Goal: Information Seeking & Learning: Find contact information

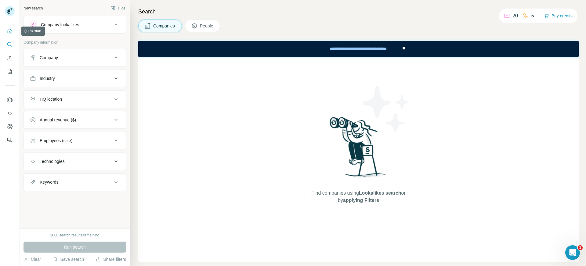
click at [9, 33] on icon "Quick start" at bounding box center [10, 31] width 5 height 5
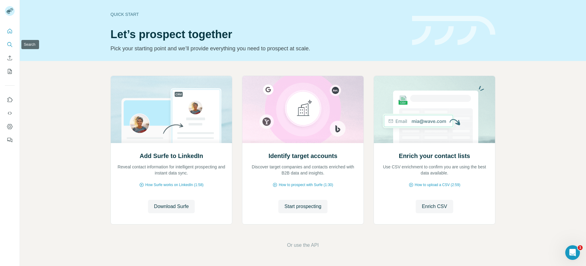
click at [10, 44] on icon "Search" at bounding box center [10, 45] width 6 height 6
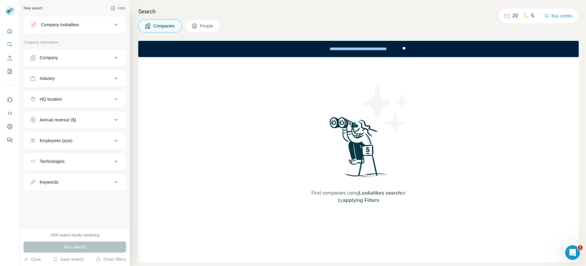
click at [164, 27] on span "Companies" at bounding box center [164, 26] width 22 height 6
click at [205, 24] on span "People" at bounding box center [207, 26] width 14 height 6
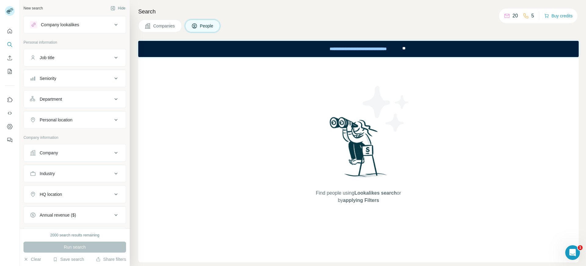
click at [153, 21] on button "Companies" at bounding box center [160, 26] width 44 height 13
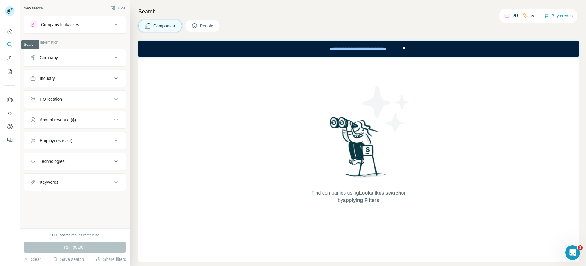
click at [9, 44] on icon "Search" at bounding box center [10, 45] width 6 height 6
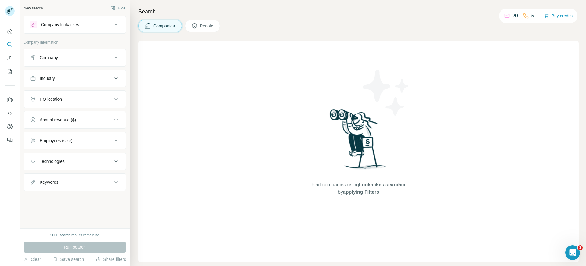
click at [62, 60] on div "Company" at bounding box center [71, 58] width 82 height 6
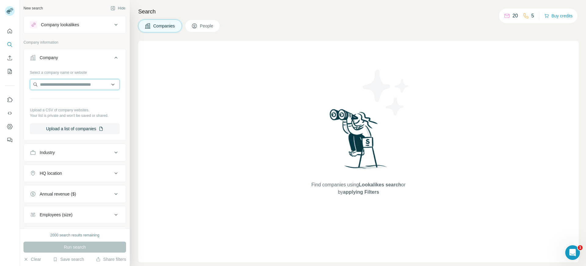
click at [50, 87] on input "text" at bounding box center [75, 84] width 90 height 11
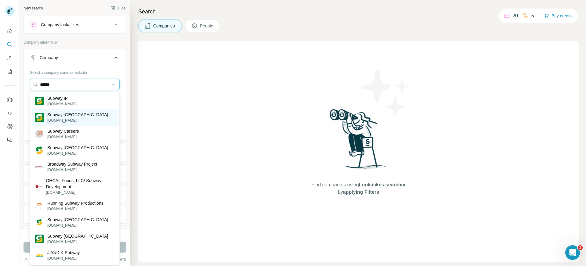
type input "******"
click at [69, 116] on p "Subway [GEOGRAPHIC_DATA]" at bounding box center [77, 115] width 61 height 6
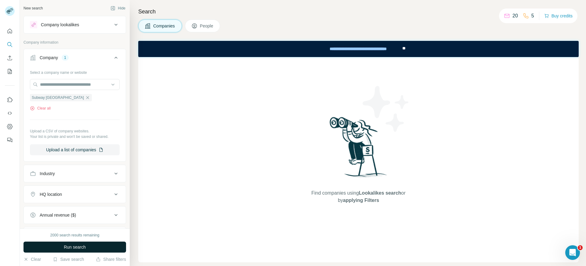
click at [80, 248] on span "Run search" at bounding box center [75, 247] width 22 height 6
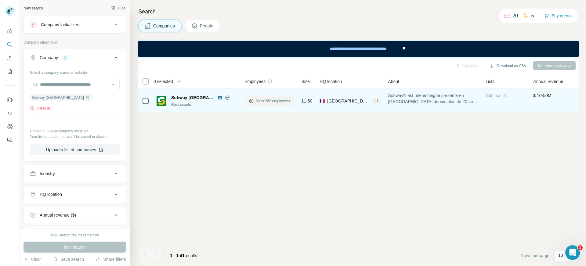
click at [272, 103] on span "View 262 employees" at bounding box center [273, 100] width 34 height 5
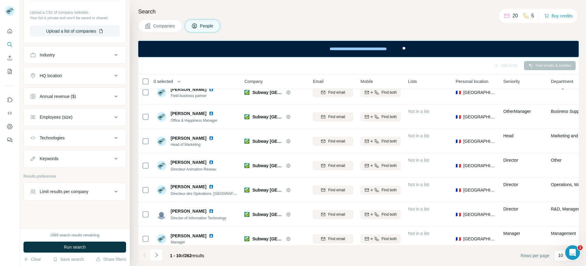
scroll to position [88, 0]
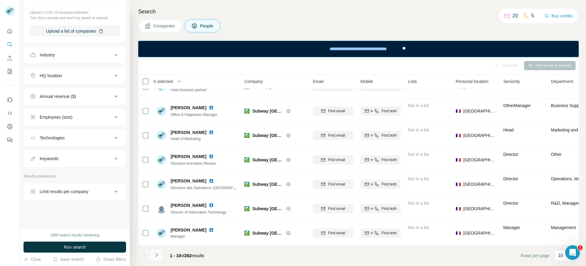
click at [155, 254] on icon "Navigate to next page" at bounding box center [157, 255] width 6 height 6
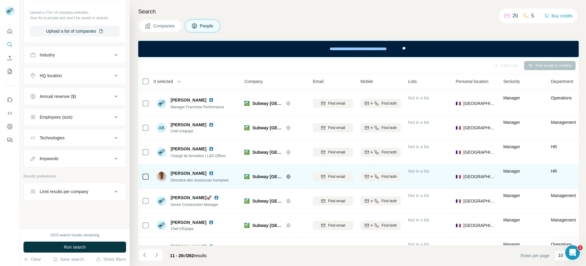
scroll to position [49, 0]
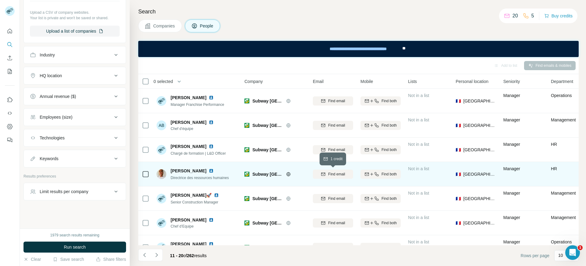
click at [337, 172] on span "Find email" at bounding box center [336, 174] width 17 height 5
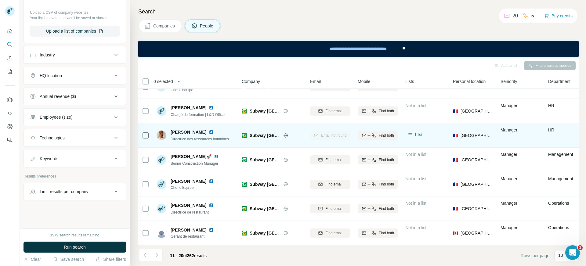
scroll to position [0, 3]
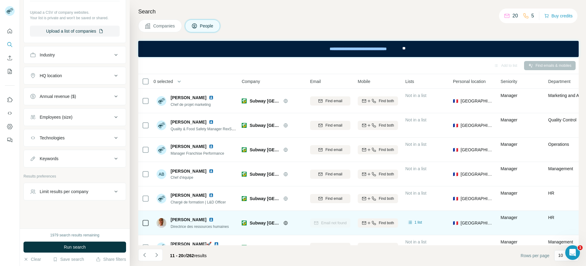
click at [58, 119] on div "Employees (size)" at bounding box center [56, 117] width 33 height 6
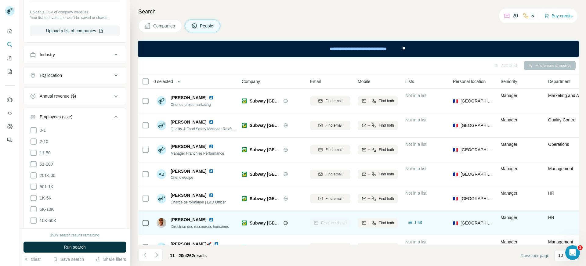
click at [59, 117] on div "Employees (size)" at bounding box center [56, 117] width 33 height 6
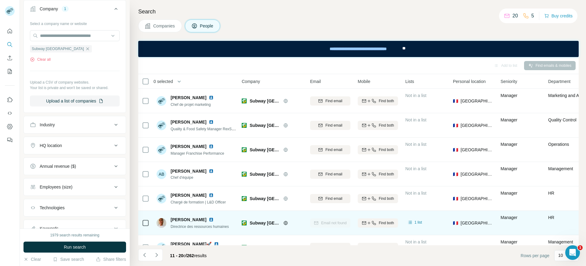
scroll to position [0, 0]
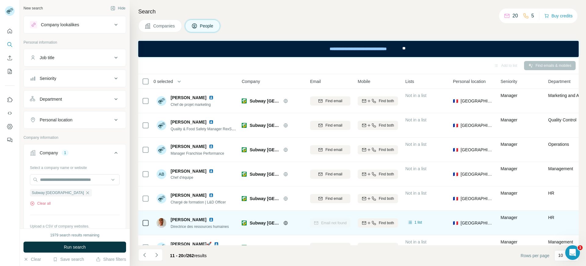
click at [65, 62] on button "Job title" at bounding box center [75, 57] width 102 height 15
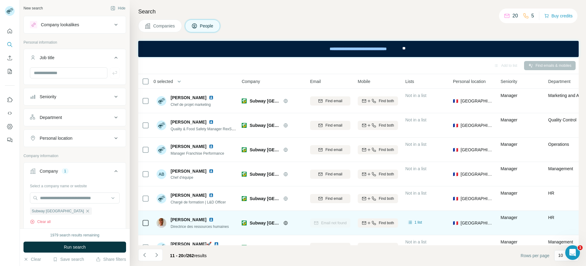
click at [67, 57] on div "Job title" at bounding box center [71, 58] width 82 height 6
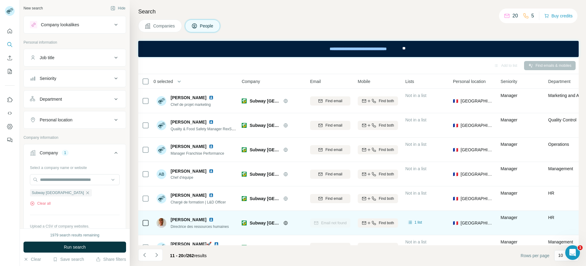
click at [65, 99] on div "Department" at bounding box center [71, 99] width 82 height 6
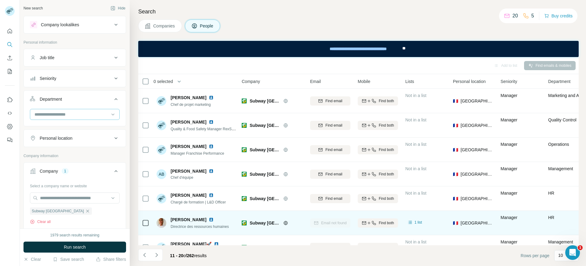
click at [65, 113] on input at bounding box center [71, 114] width 75 height 7
click at [50, 140] on div "HR" at bounding box center [74, 140] width 79 height 6
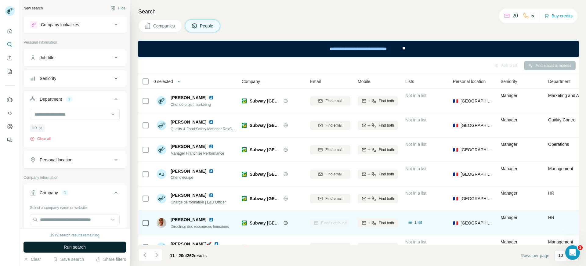
click at [68, 247] on span "Run search" at bounding box center [75, 247] width 22 height 6
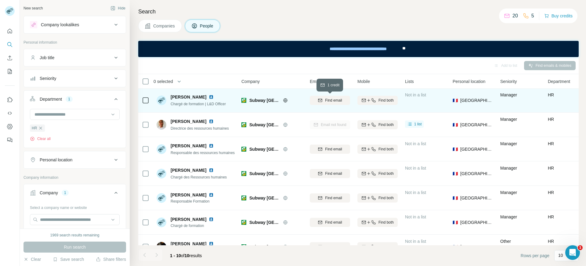
click at [330, 101] on span "Find email" at bounding box center [333, 100] width 17 height 5
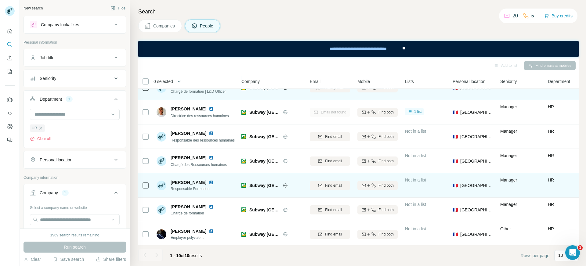
scroll to position [0, 3]
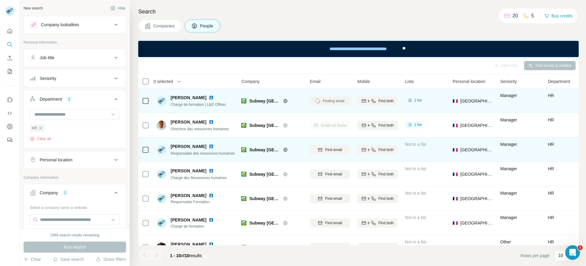
drag, startPoint x: 205, startPoint y: 147, endPoint x: 171, endPoint y: 147, distance: 34.5
click at [171, 147] on span "[PERSON_NAME]" at bounding box center [189, 146] width 36 height 6
copy span "[PERSON_NAME]"
